Goal: Use online tool/utility: Utilize a website feature to perform a specific function

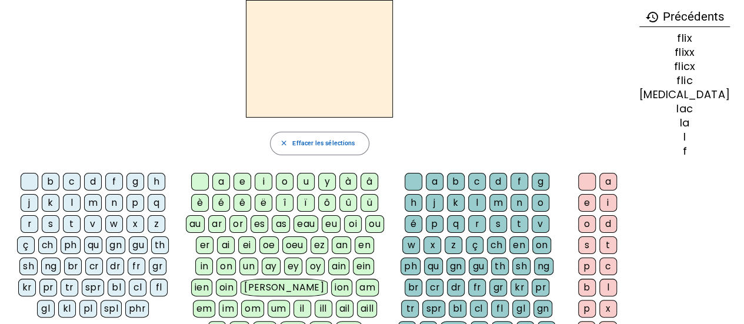
scroll to position [38, 0]
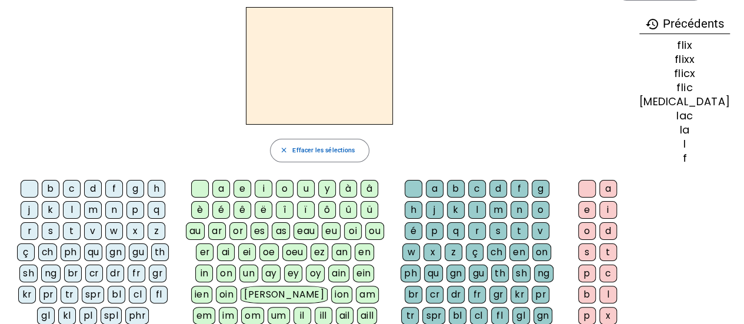
click at [106, 189] on div "f" at bounding box center [114, 189] width 18 height 18
click at [150, 289] on div "fl" at bounding box center [159, 295] width 18 height 18
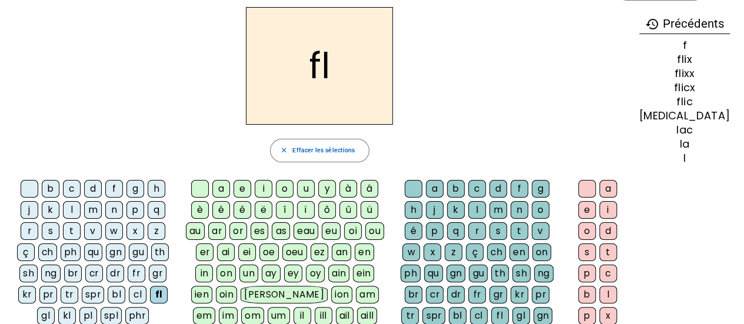
click at [225, 190] on div "a" at bounding box center [221, 189] width 18 height 18
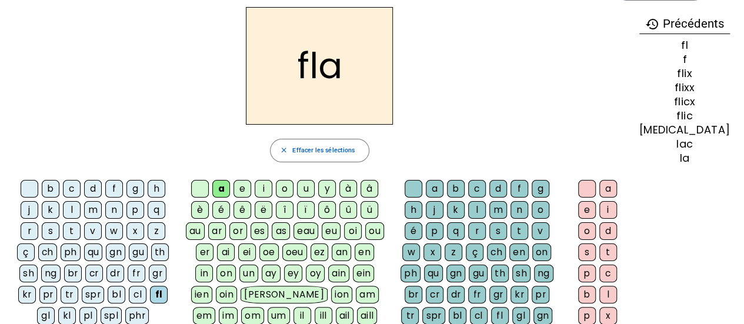
click at [472, 189] on div "c" at bounding box center [477, 189] width 18 height 18
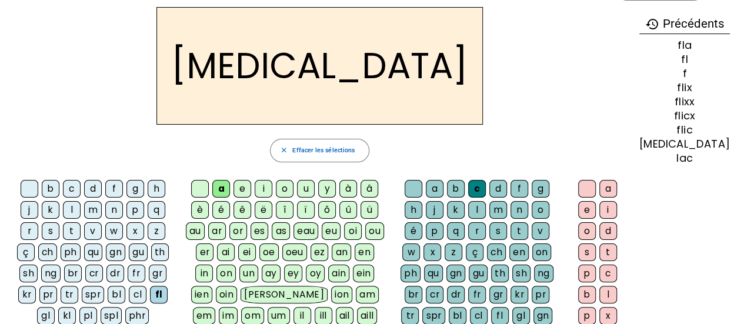
click at [249, 182] on div "e" at bounding box center [242, 189] width 18 height 18
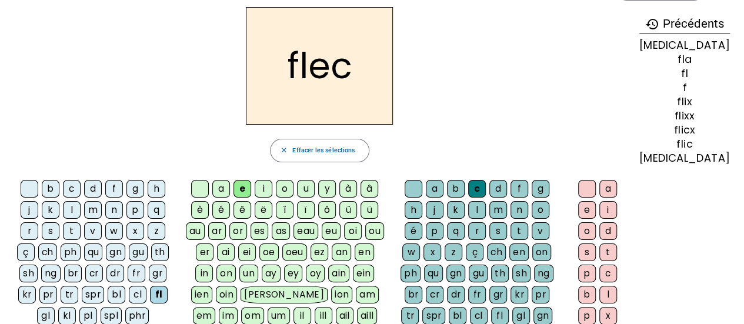
click at [271, 183] on div "i" at bounding box center [264, 189] width 18 height 18
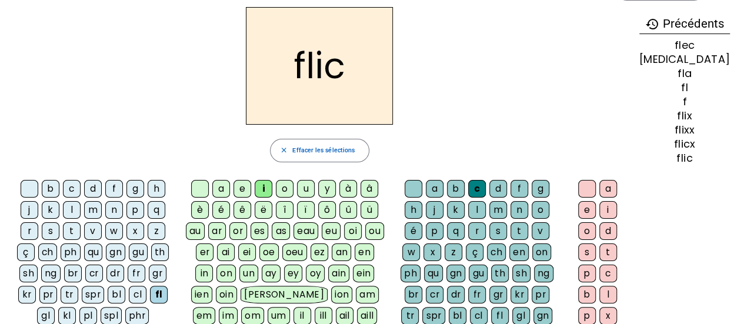
click at [441, 243] on div "x" at bounding box center [432, 252] width 18 height 18
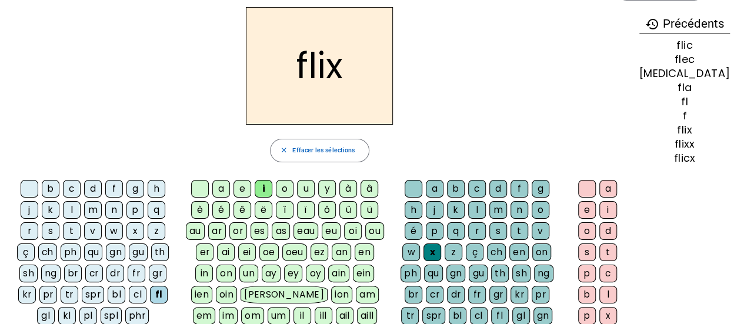
click at [313, 181] on div "u" at bounding box center [306, 189] width 18 height 18
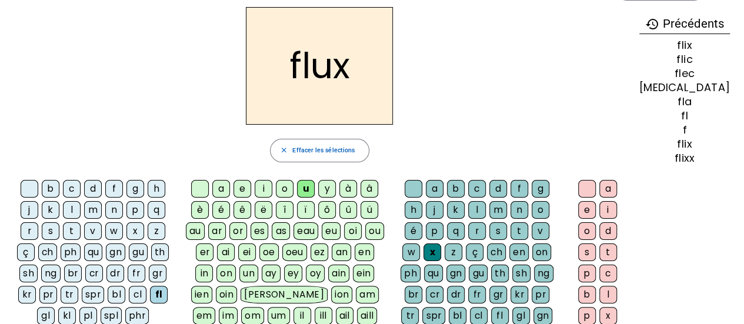
click at [106, 189] on div "f" at bounding box center [114, 189] width 18 height 18
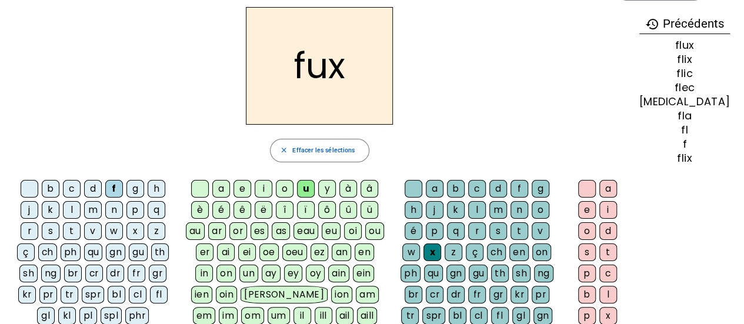
click at [63, 202] on div "l" at bounding box center [72, 210] width 18 height 18
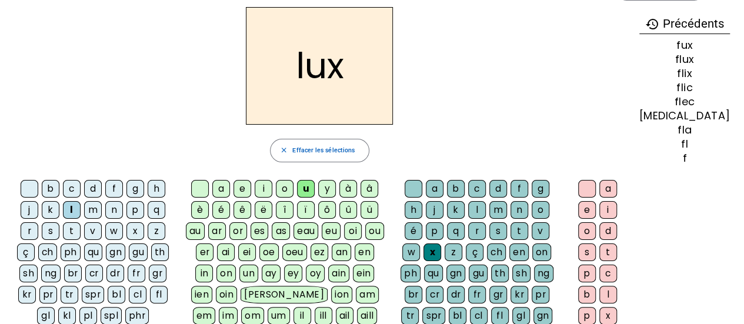
click at [441, 243] on div "x" at bounding box center [432, 252] width 18 height 18
click at [414, 182] on div at bounding box center [414, 189] width 18 height 18
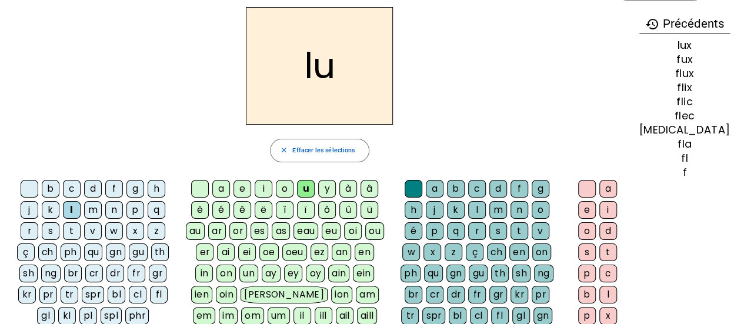
click at [224, 208] on div "é" at bounding box center [221, 210] width 18 height 18
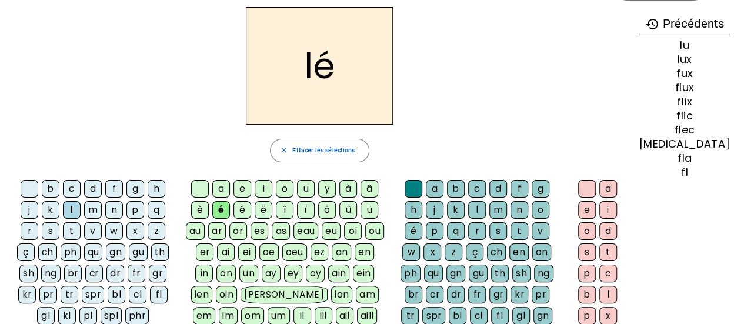
click at [468, 206] on div "l" at bounding box center [477, 210] width 18 height 18
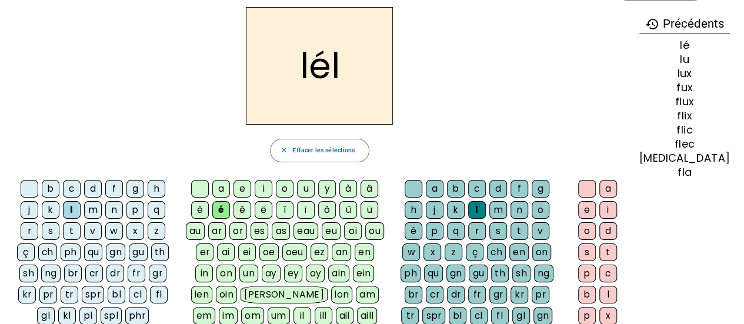
click at [208, 186] on div at bounding box center [200, 189] width 18 height 18
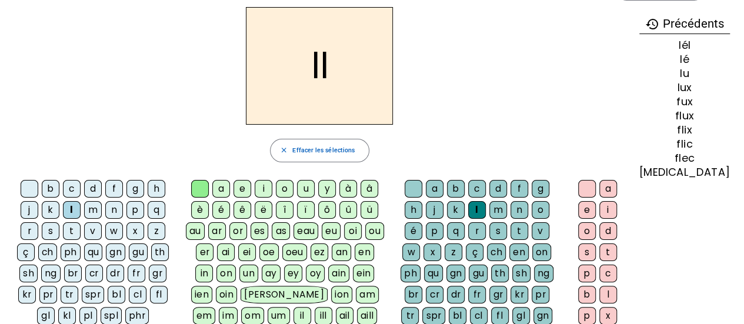
click at [209, 188] on div at bounding box center [200, 189] width 18 height 18
click at [208, 188] on div at bounding box center [200, 189] width 18 height 18
click at [412, 187] on div at bounding box center [414, 189] width 18 height 18
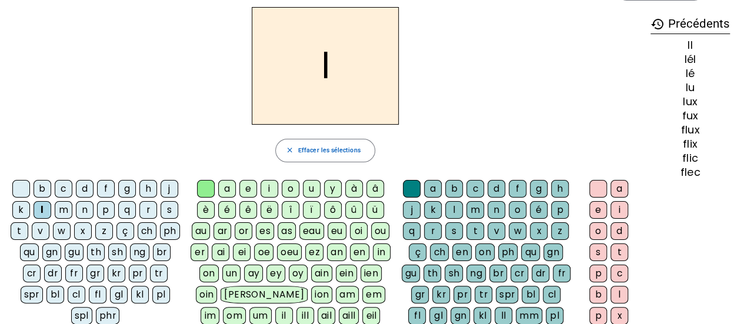
click at [413, 188] on div at bounding box center [412, 189] width 18 height 18
click at [413, 186] on div at bounding box center [412, 189] width 18 height 18
click at [225, 206] on div "é" at bounding box center [227, 210] width 18 height 18
click at [16, 183] on div at bounding box center [21, 189] width 18 height 18
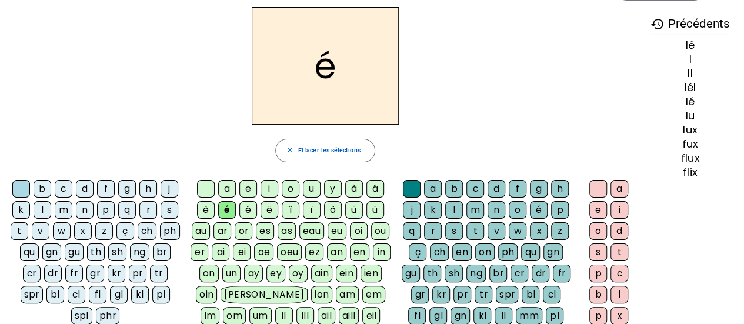
click at [456, 205] on div "l" at bounding box center [454, 210] width 18 height 18
click at [312, 182] on div "u" at bounding box center [312, 189] width 18 height 18
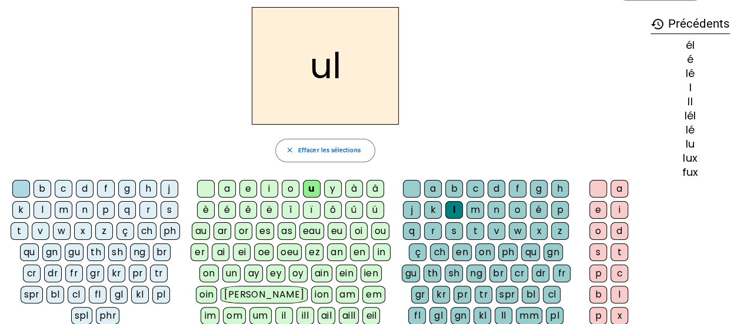
click at [229, 215] on div "é" at bounding box center [227, 210] width 18 height 18
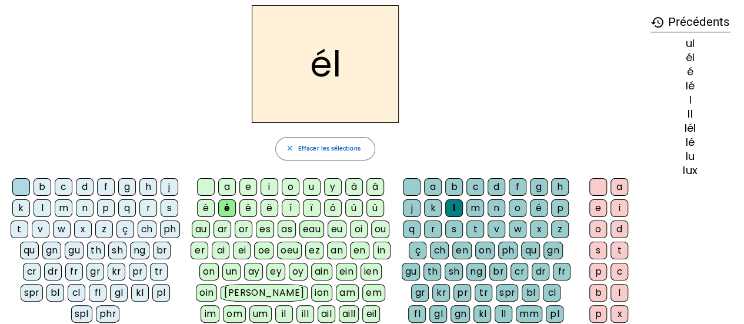
scroll to position [36, 0]
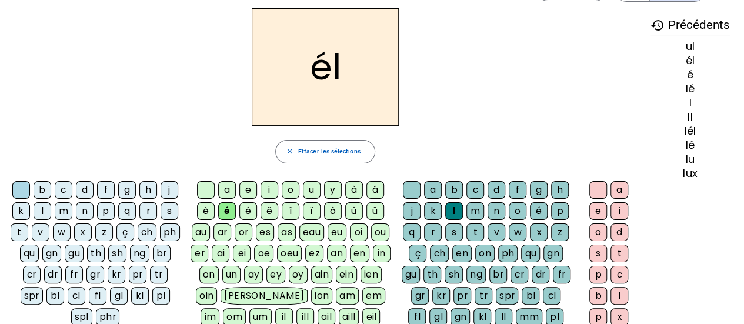
click at [663, 319] on div "history Précédents ul él é lé l ll lél lé lu lux" at bounding box center [690, 205] width 94 height 395
click at [654, 301] on div "history Précédents ul él é lé l ll lél lé lu lux" at bounding box center [690, 205] width 94 height 395
click at [38, 100] on div "él" at bounding box center [325, 67] width 636 height 118
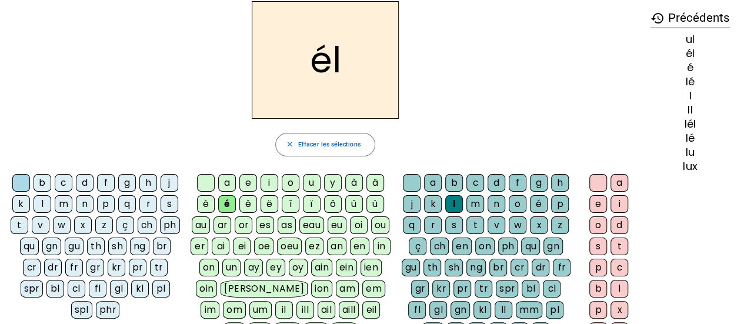
scroll to position [44, 0]
click at [110, 286] on div "gl" at bounding box center [119, 289] width 18 height 18
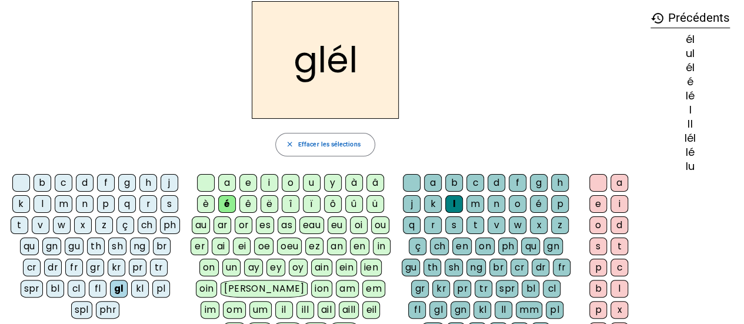
click at [205, 180] on div at bounding box center [206, 183] width 18 height 18
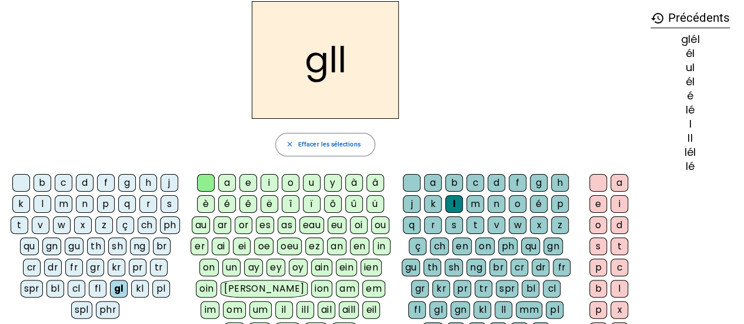
click at [413, 181] on div at bounding box center [412, 183] width 18 height 18
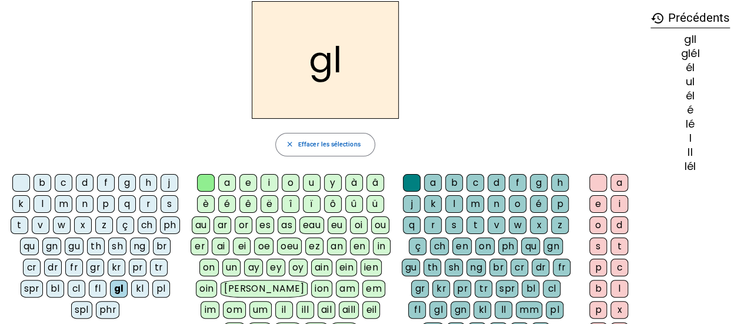
click at [308, 182] on div "u" at bounding box center [312, 183] width 18 height 18
